Goal: Find specific page/section

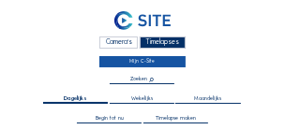
click at [140, 62] on link "Mijn C-Site" at bounding box center [141, 61] width 85 height 11
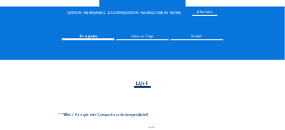
scroll to position [75, 0]
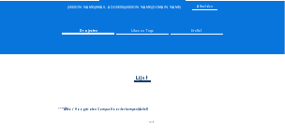
click at [109, 110] on div "Camera 1" at bounding box center [145, 114] width 174 height 14
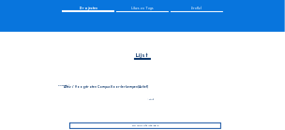
scroll to position [131, 0]
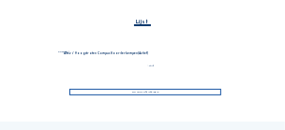
click at [144, 93] on div "Ga naar afbeeldingen" at bounding box center [145, 92] width 152 height 6
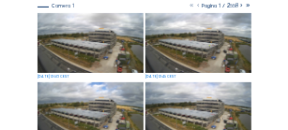
scroll to position [112, 0]
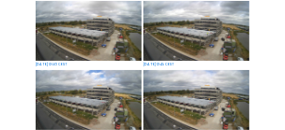
click at [213, 39] on img at bounding box center [196, 31] width 106 height 60
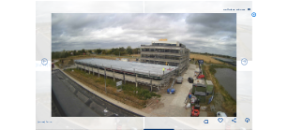
click at [249, 9] on icon at bounding box center [248, 9] width 3 height 3
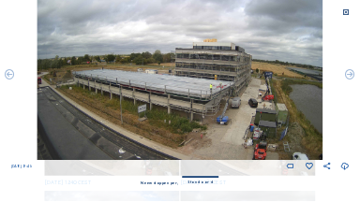
scroll to position [23, 0]
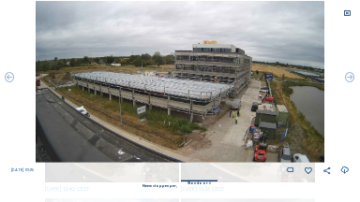
click at [236, 111] on img at bounding box center [180, 82] width 288 height 162
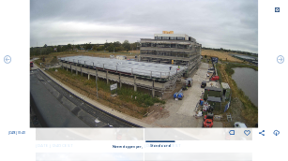
click at [156, 68] on img at bounding box center [143, 63] width 229 height 129
click at [143, 79] on img at bounding box center [143, 63] width 229 height 129
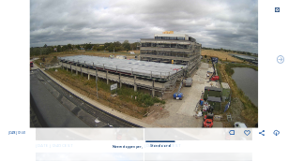
click at [144, 66] on img at bounding box center [143, 63] width 229 height 129
click at [278, 11] on icon at bounding box center [276, 10] width 7 height 7
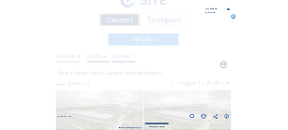
scroll to position [126, 0]
